Goal: Browse casually: Explore the website without a specific task or goal

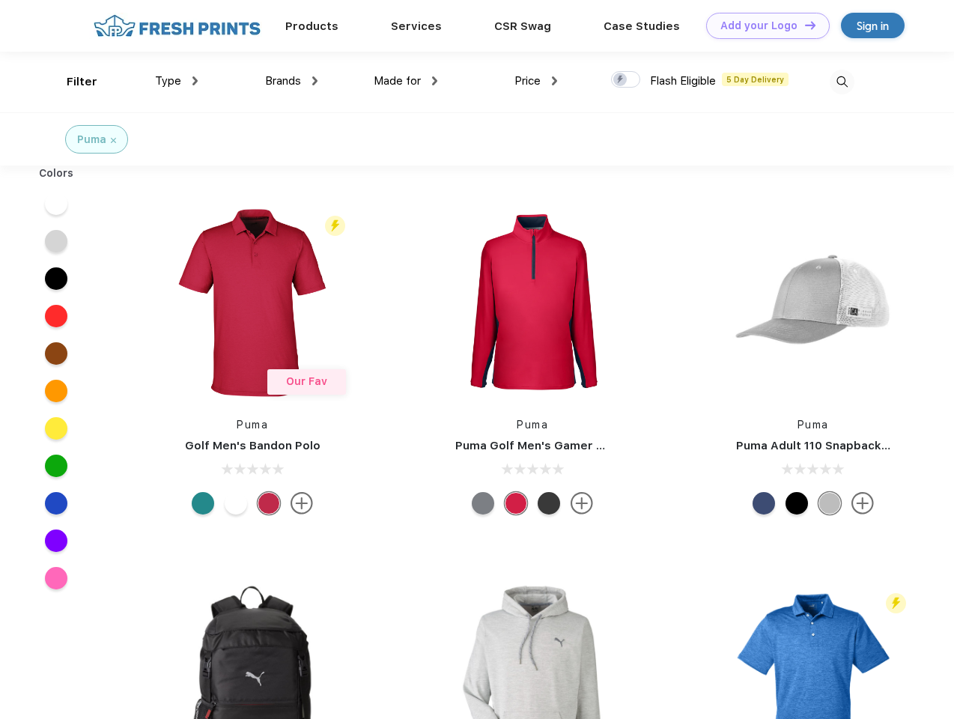
click at [762, 25] on link "Add your Logo Design Tool" at bounding box center [767, 26] width 123 height 26
click at [0, 0] on div "Design Tool" at bounding box center [0, 0] width 0 height 0
click at [803, 25] on link "Add your Logo Design Tool" at bounding box center [767, 26] width 123 height 26
click at [72, 82] on div "Filter" at bounding box center [82, 81] width 31 height 17
click at [177, 81] on span "Type" at bounding box center [168, 80] width 26 height 13
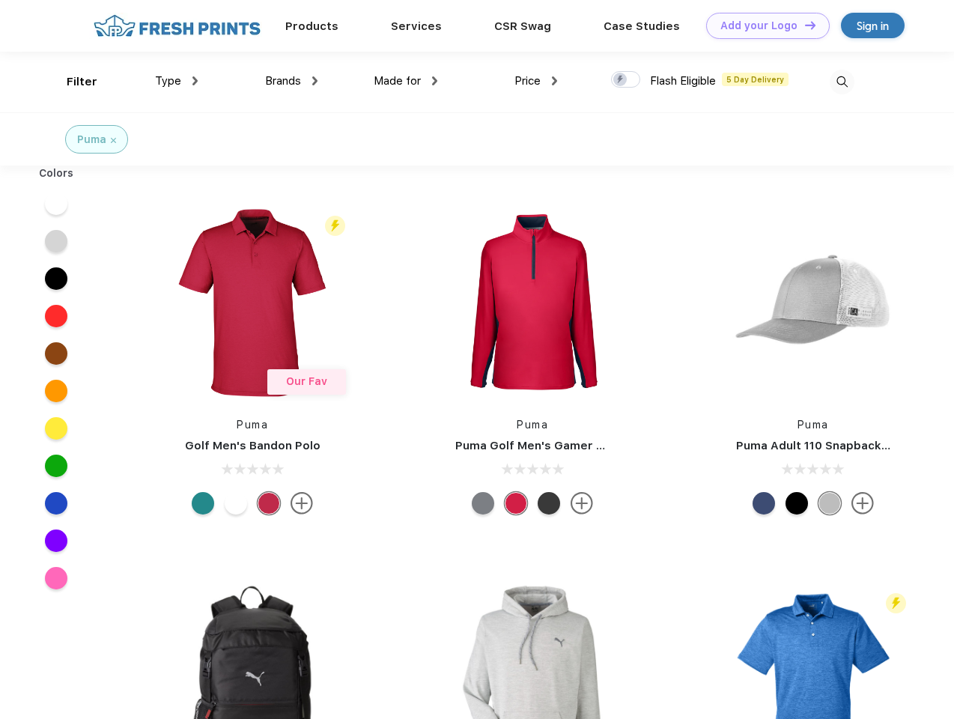
click at [291, 81] on span "Brands" at bounding box center [283, 80] width 36 height 13
click at [406, 81] on span "Made for" at bounding box center [396, 80] width 47 height 13
click at [536, 81] on span "Price" at bounding box center [527, 80] width 26 height 13
click at [626, 80] on div at bounding box center [625, 79] width 29 height 16
click at [620, 80] on input "checkbox" at bounding box center [616, 75] width 10 height 10
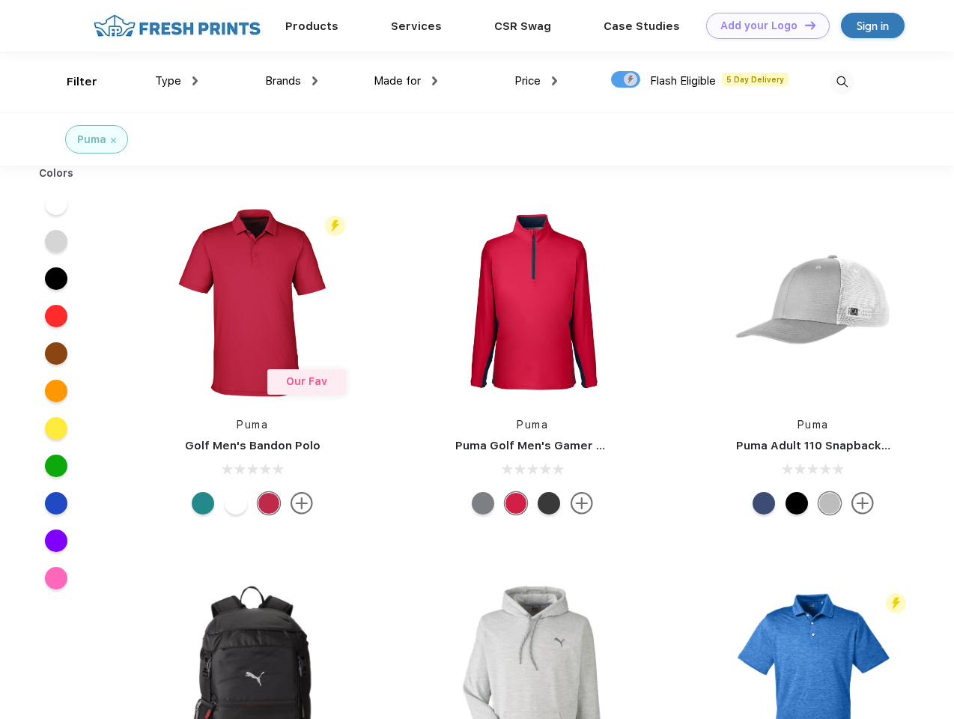
click at [841, 82] on img at bounding box center [841, 82] width 25 height 25
